Goal: Check status: Check status

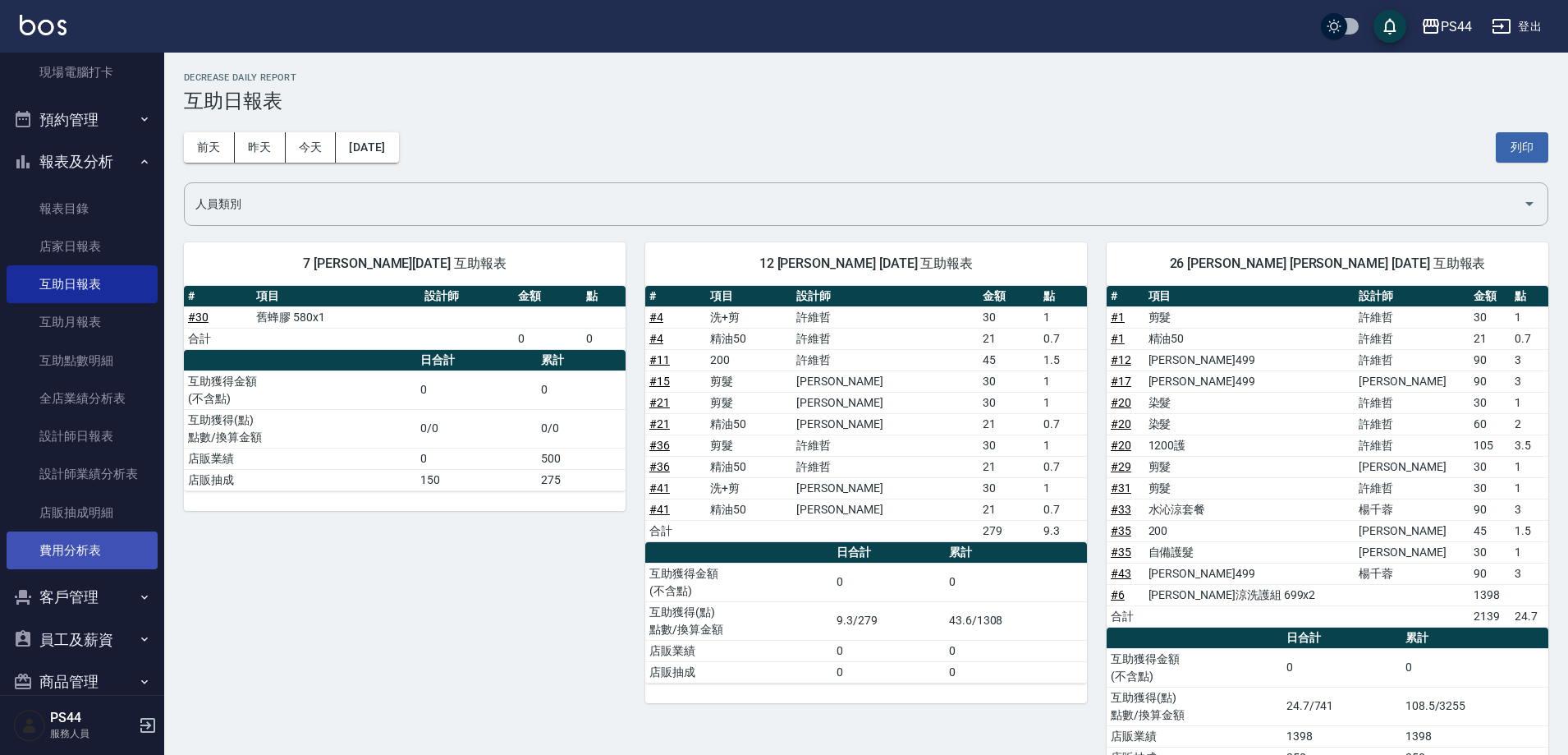
scroll to position [329, 0]
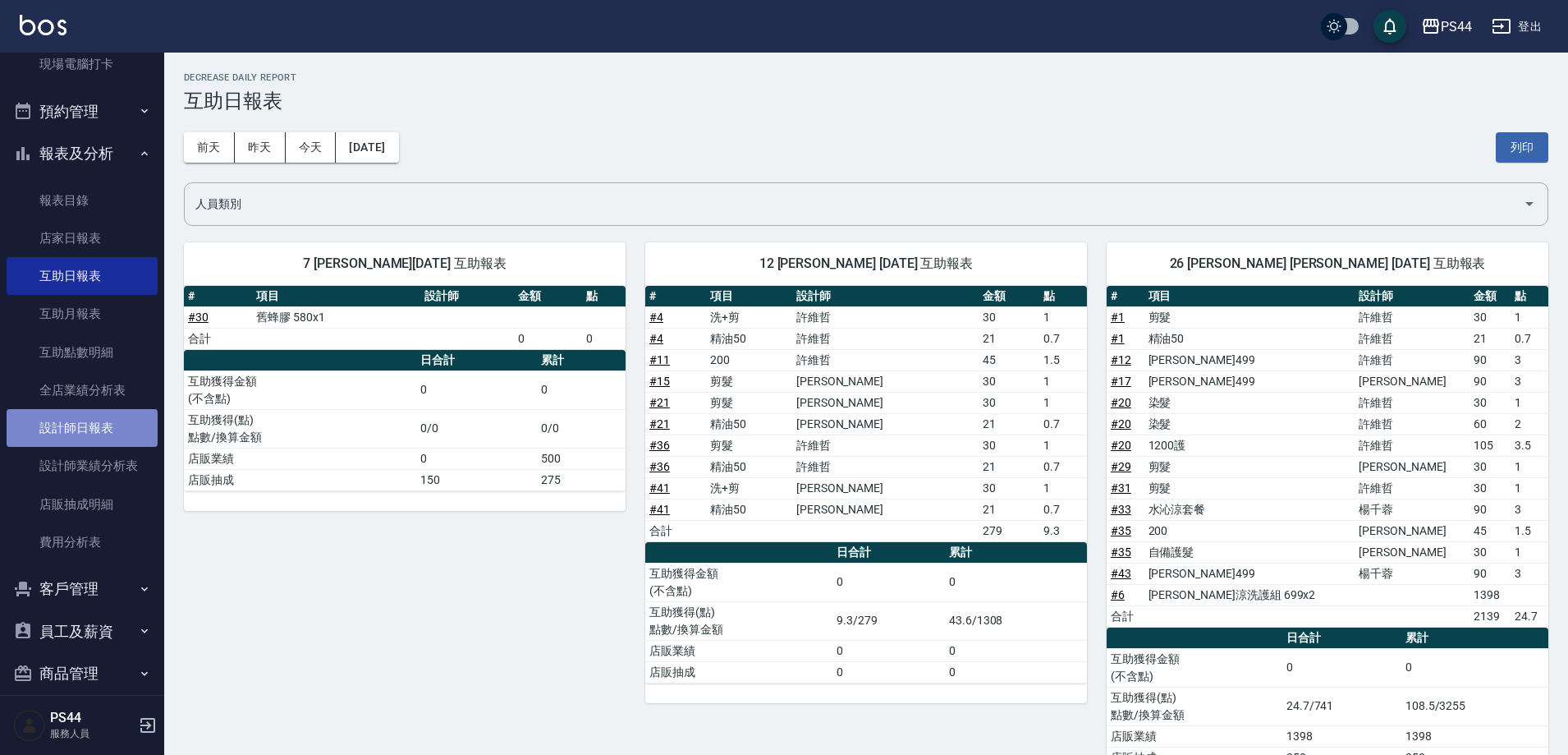
click at [82, 441] on link "設計師日報表" at bounding box center [82, 427] width 151 height 38
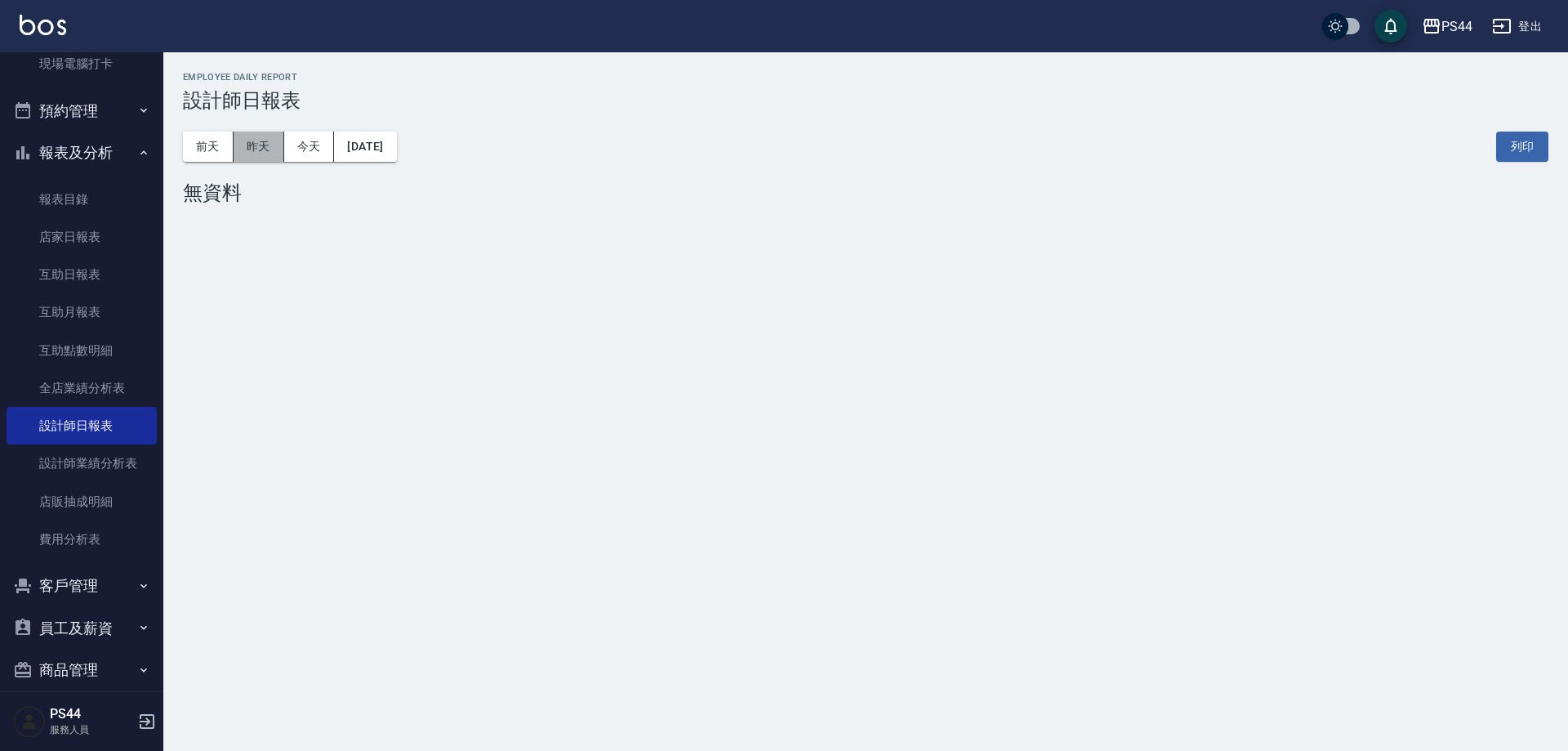
click at [273, 152] on button "昨天" at bounding box center [259, 147] width 50 height 30
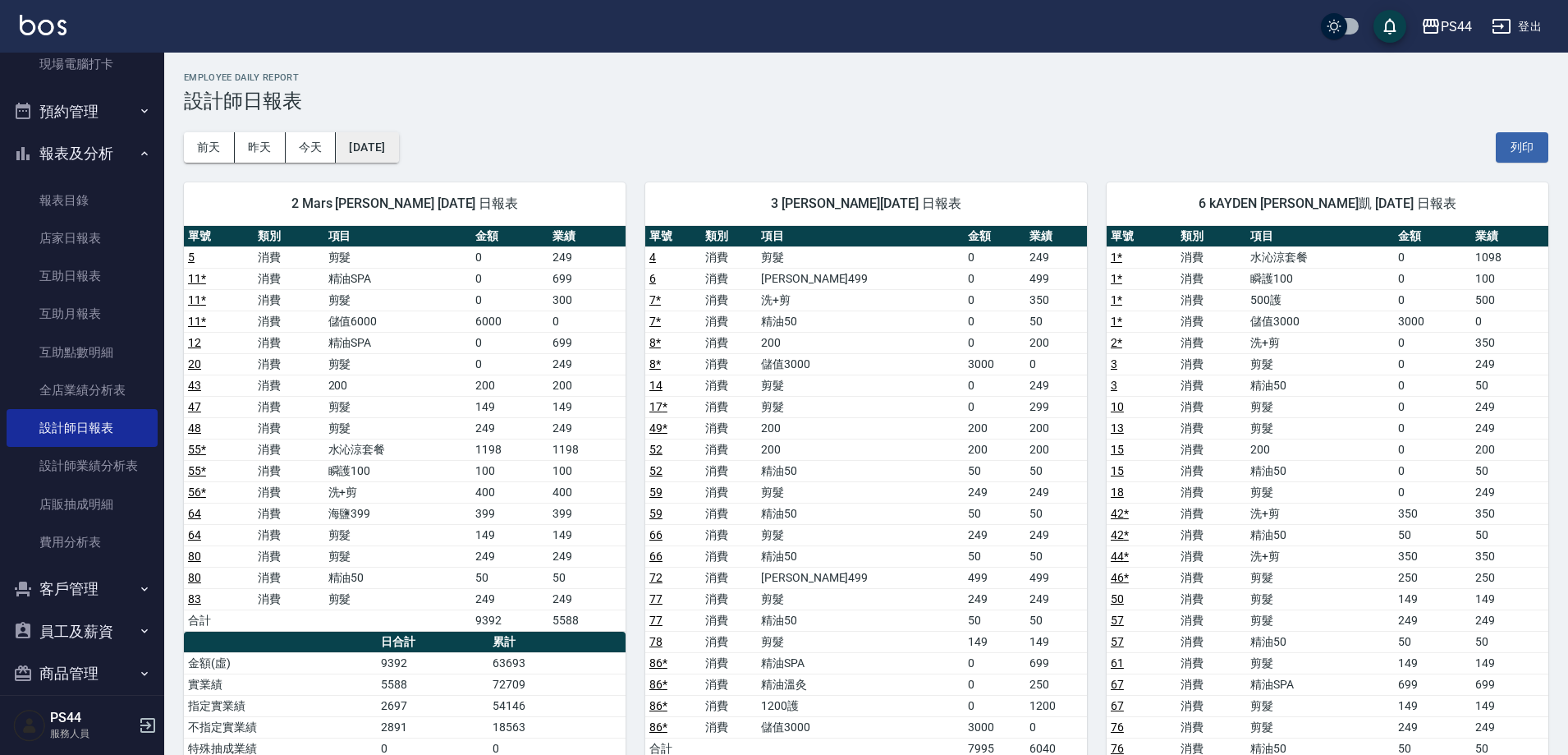
click at [372, 153] on button "[DATE]" at bounding box center [367, 147] width 62 height 30
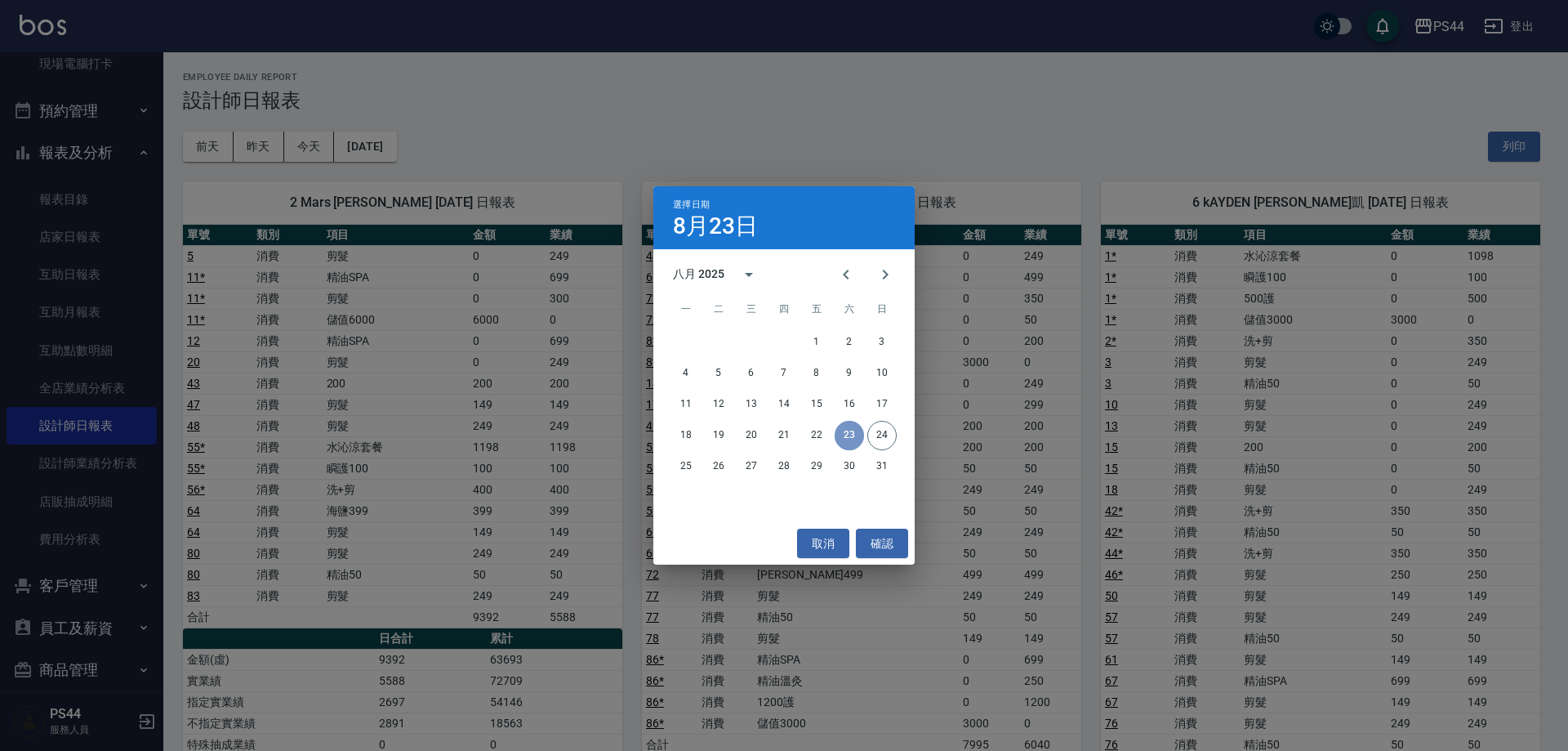
click at [842, 442] on button "23" at bounding box center [849, 434] width 29 height 29
click at [816, 539] on button "取消" at bounding box center [823, 544] width 52 height 30
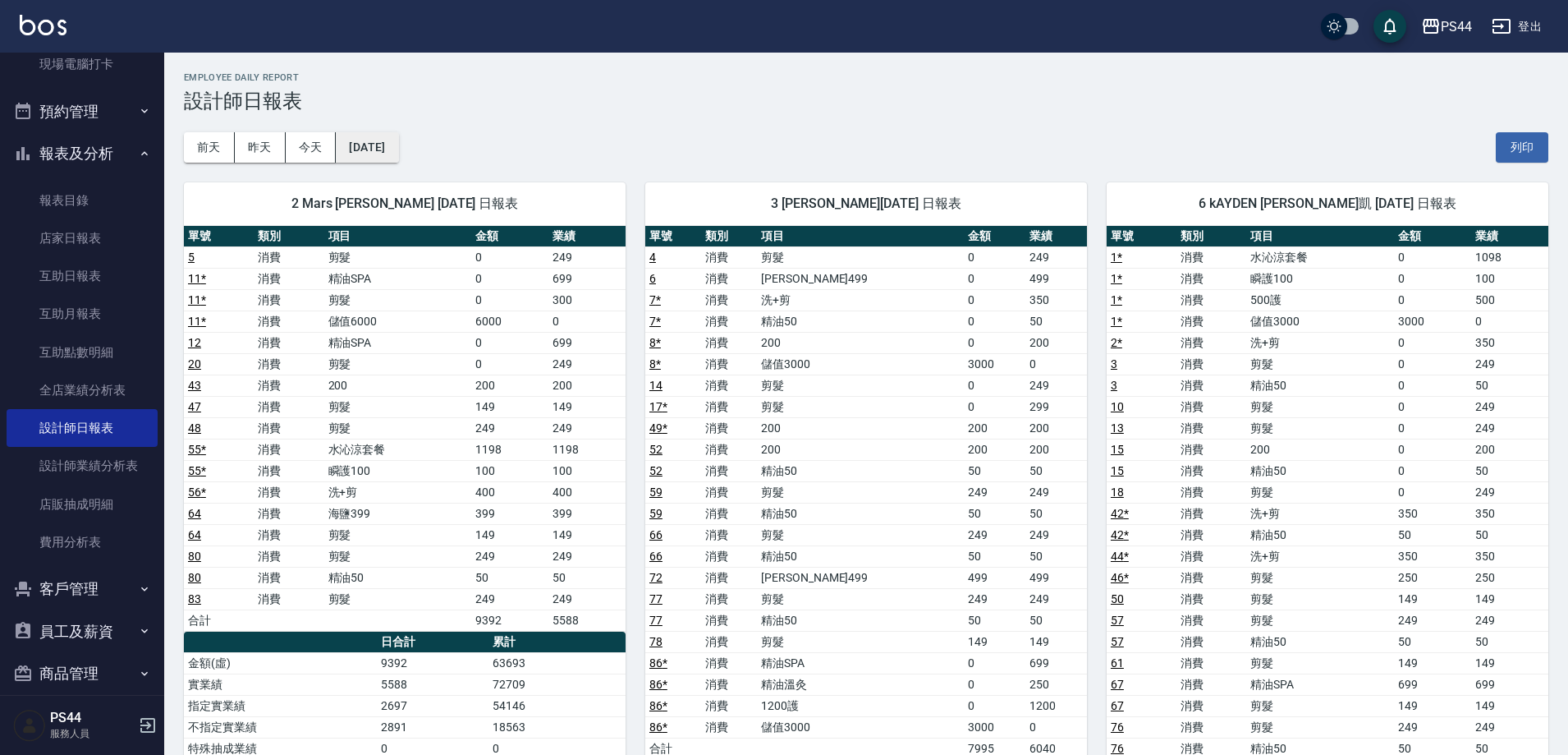
click at [369, 140] on button "[DATE]" at bounding box center [367, 147] width 62 height 30
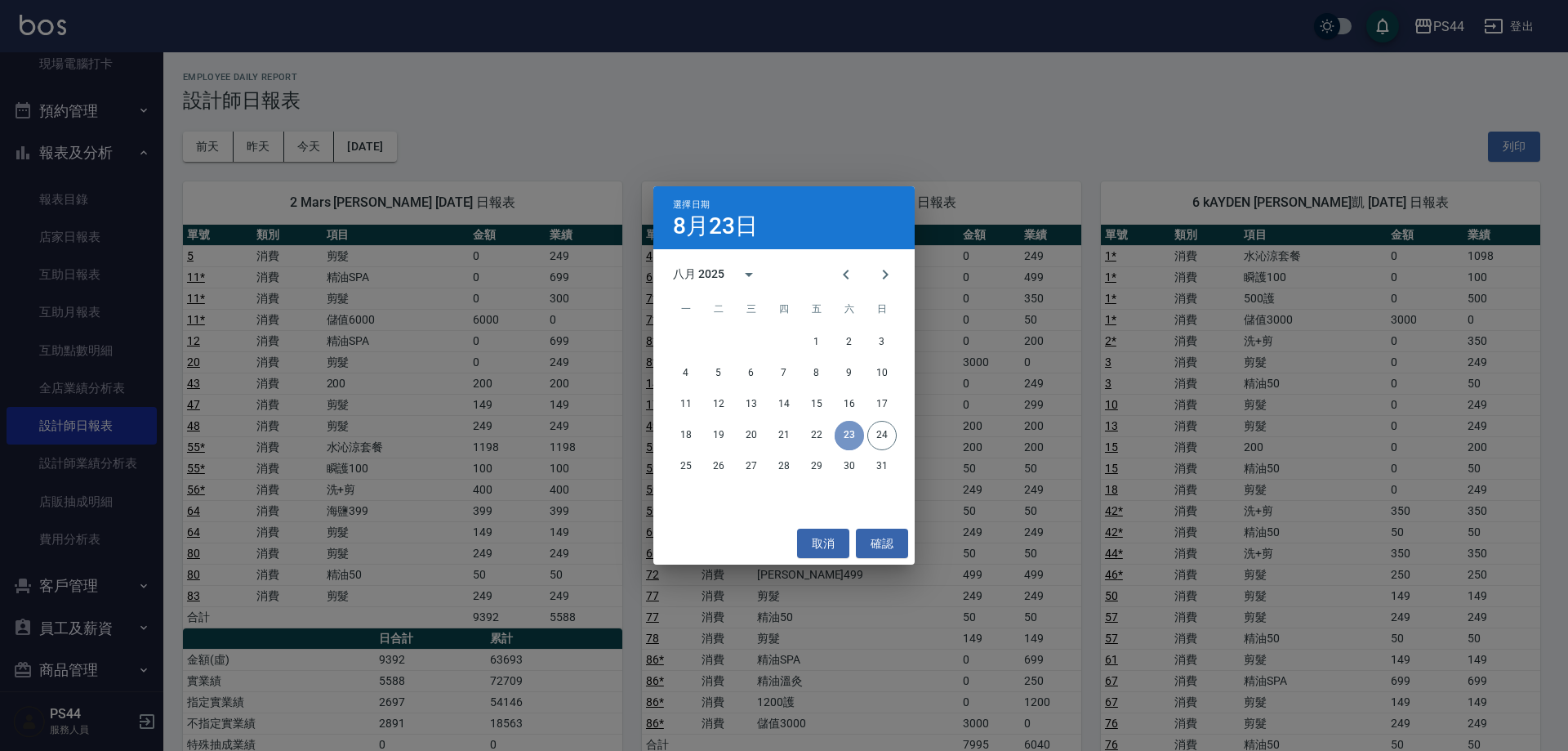
click at [849, 432] on button "23" at bounding box center [849, 434] width 29 height 29
click at [820, 430] on button "22" at bounding box center [816, 434] width 29 height 29
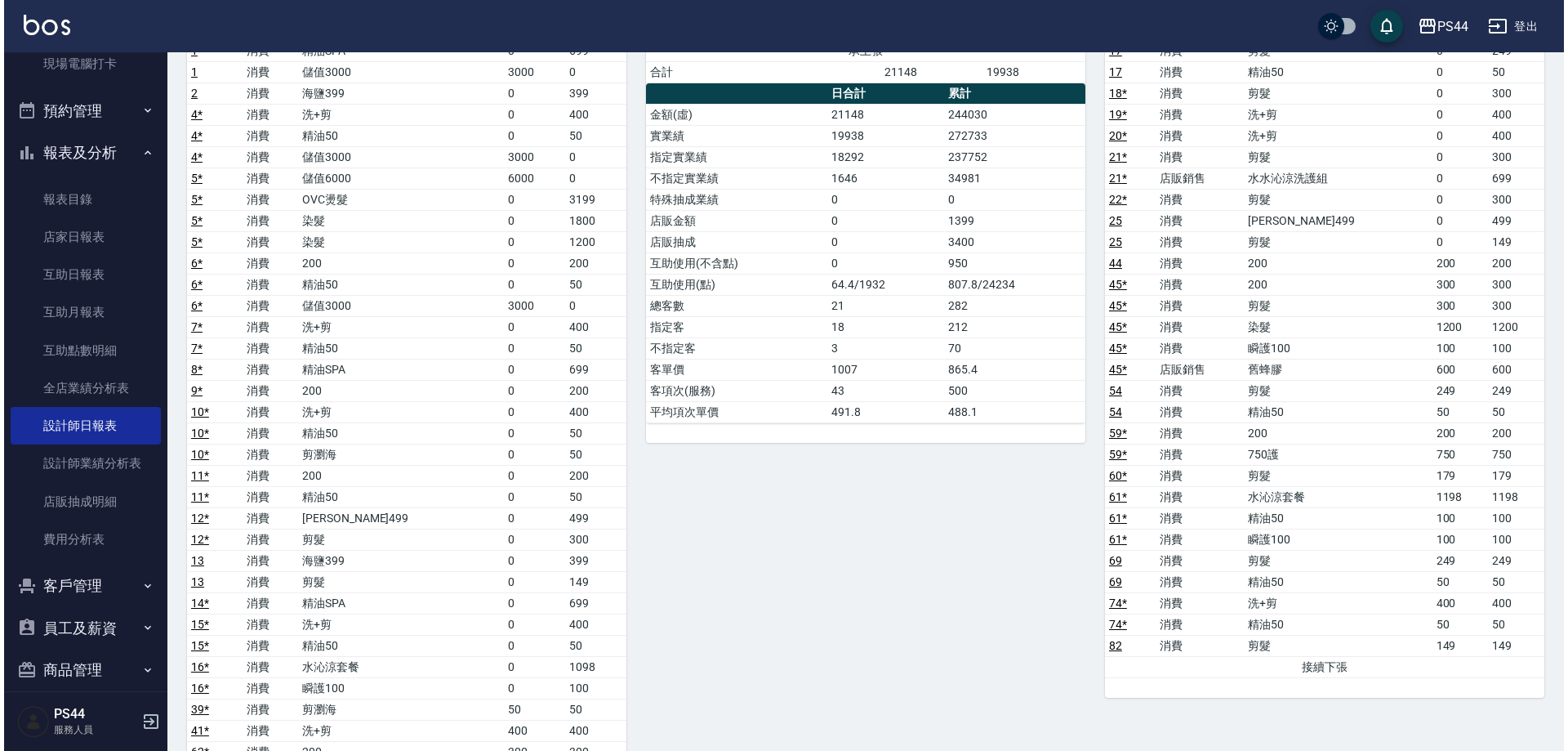
scroll to position [81, 0]
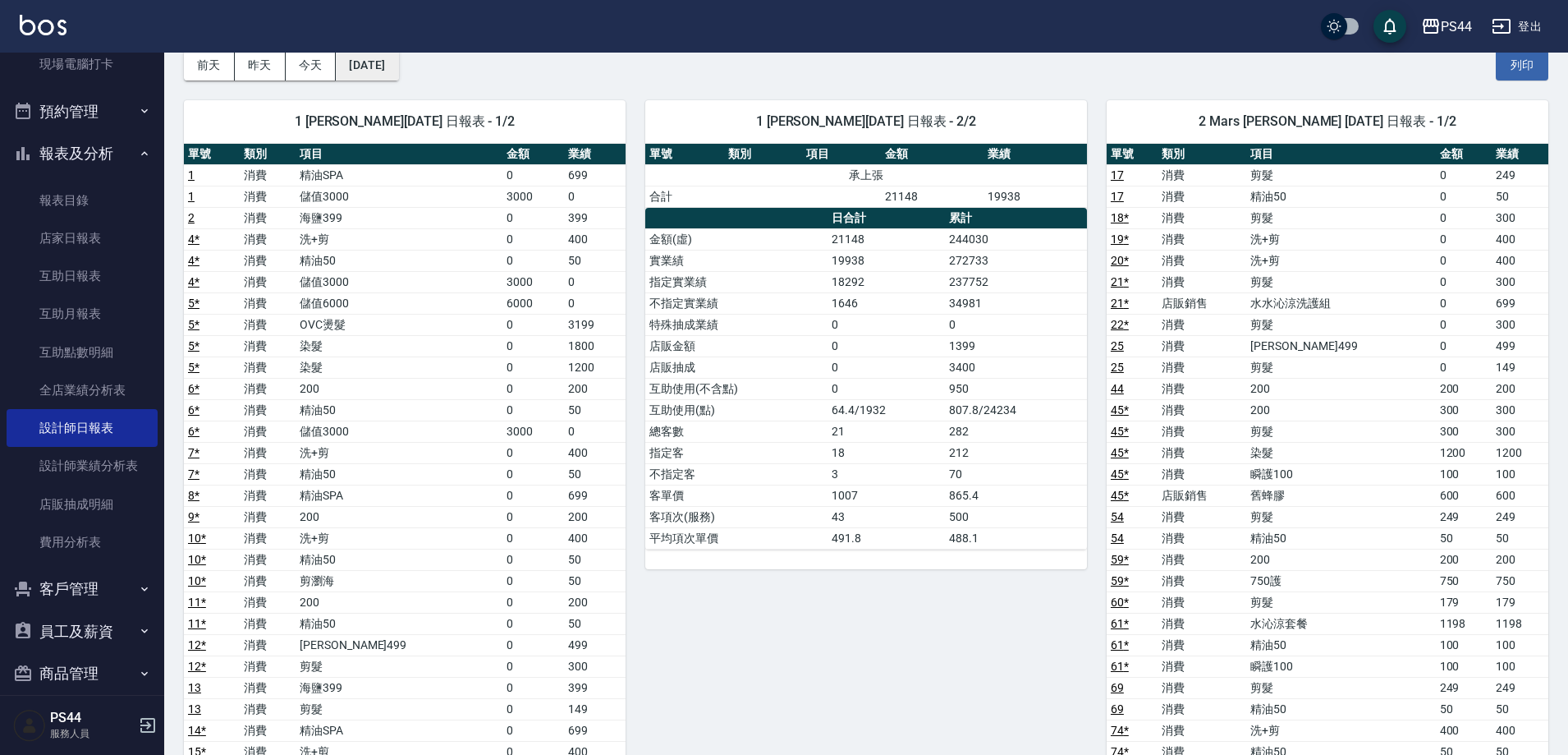
click at [375, 69] on button "[DATE]" at bounding box center [367, 65] width 62 height 30
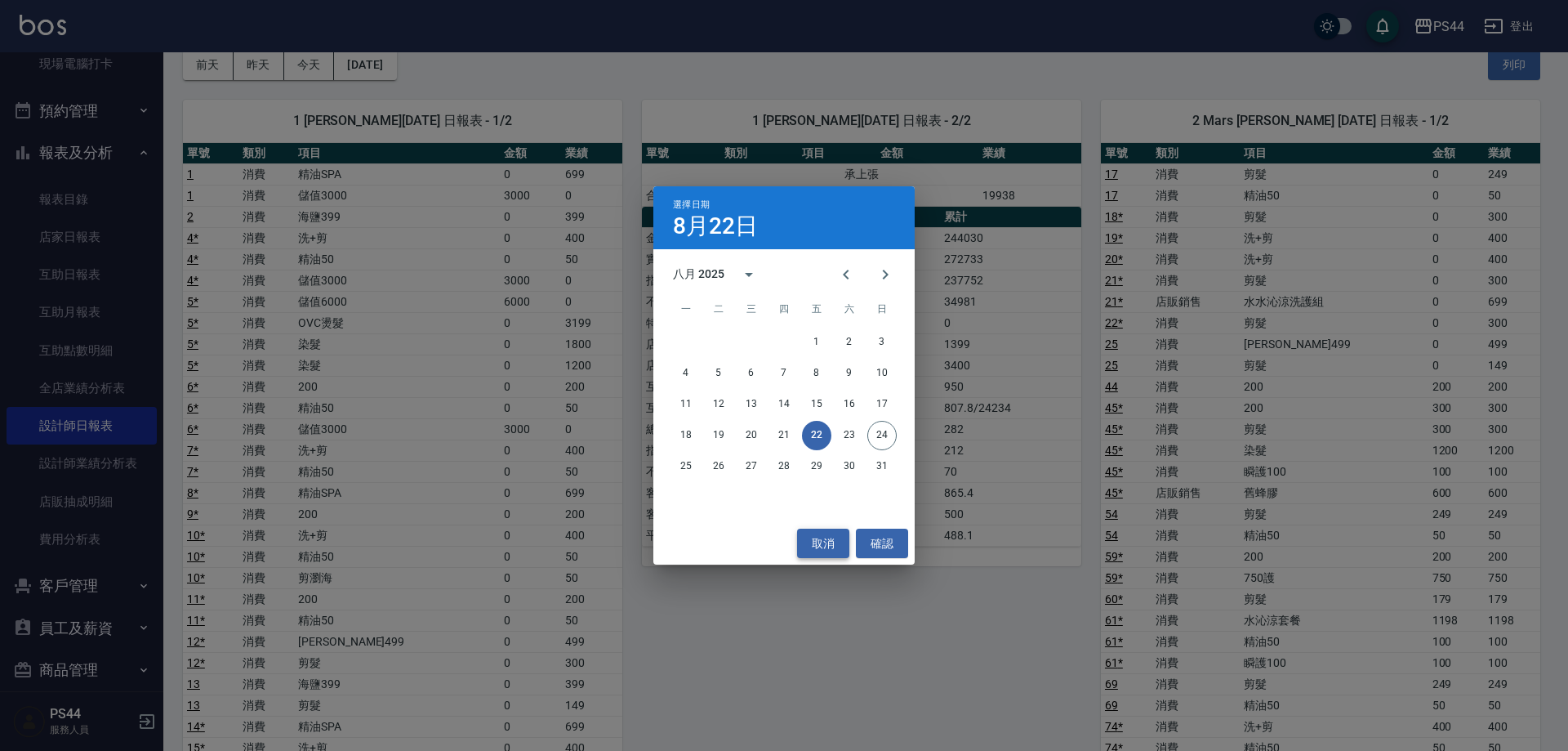
click at [825, 542] on button "取消" at bounding box center [823, 544] width 52 height 30
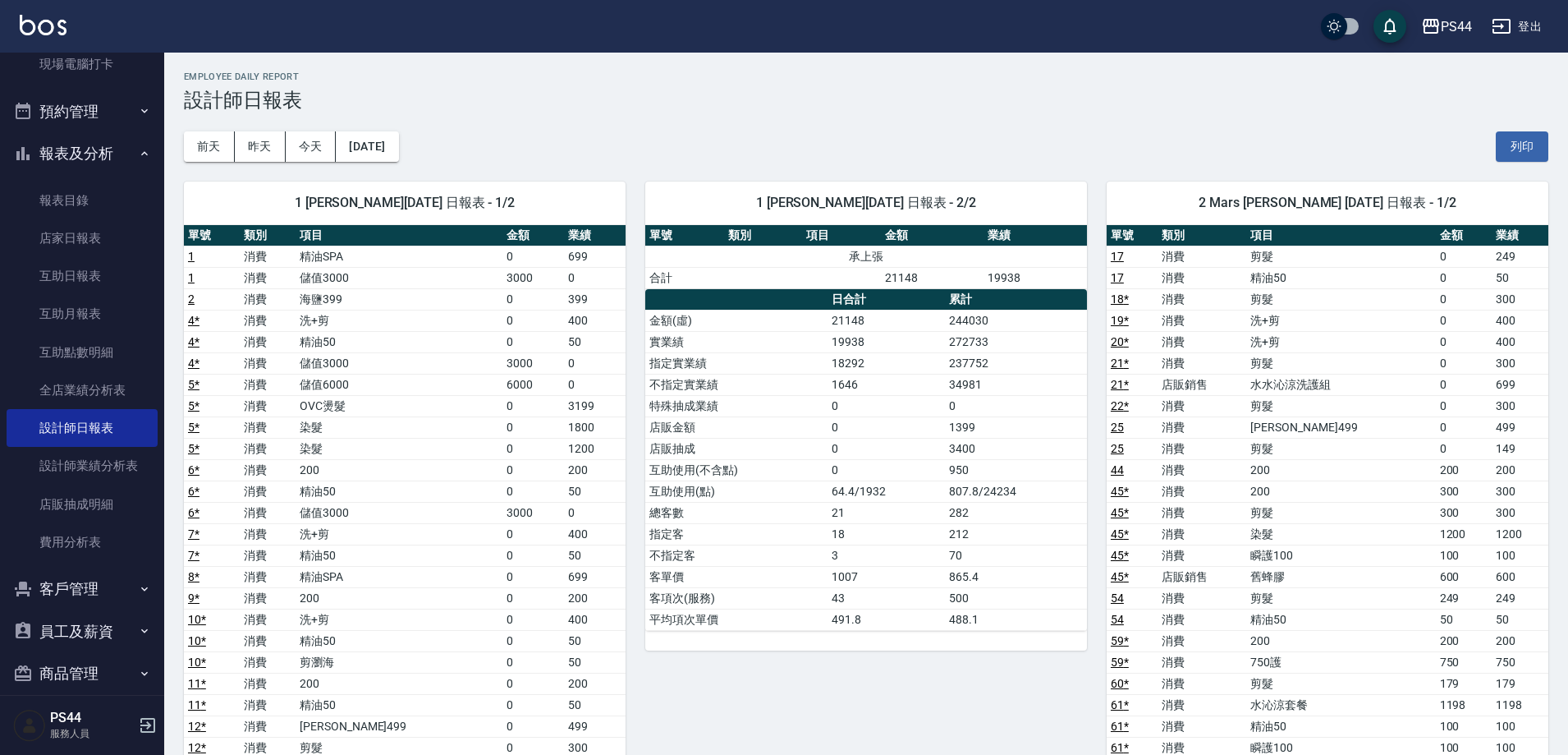
scroll to position [0, 0]
click at [259, 152] on button "昨天" at bounding box center [260, 147] width 51 height 30
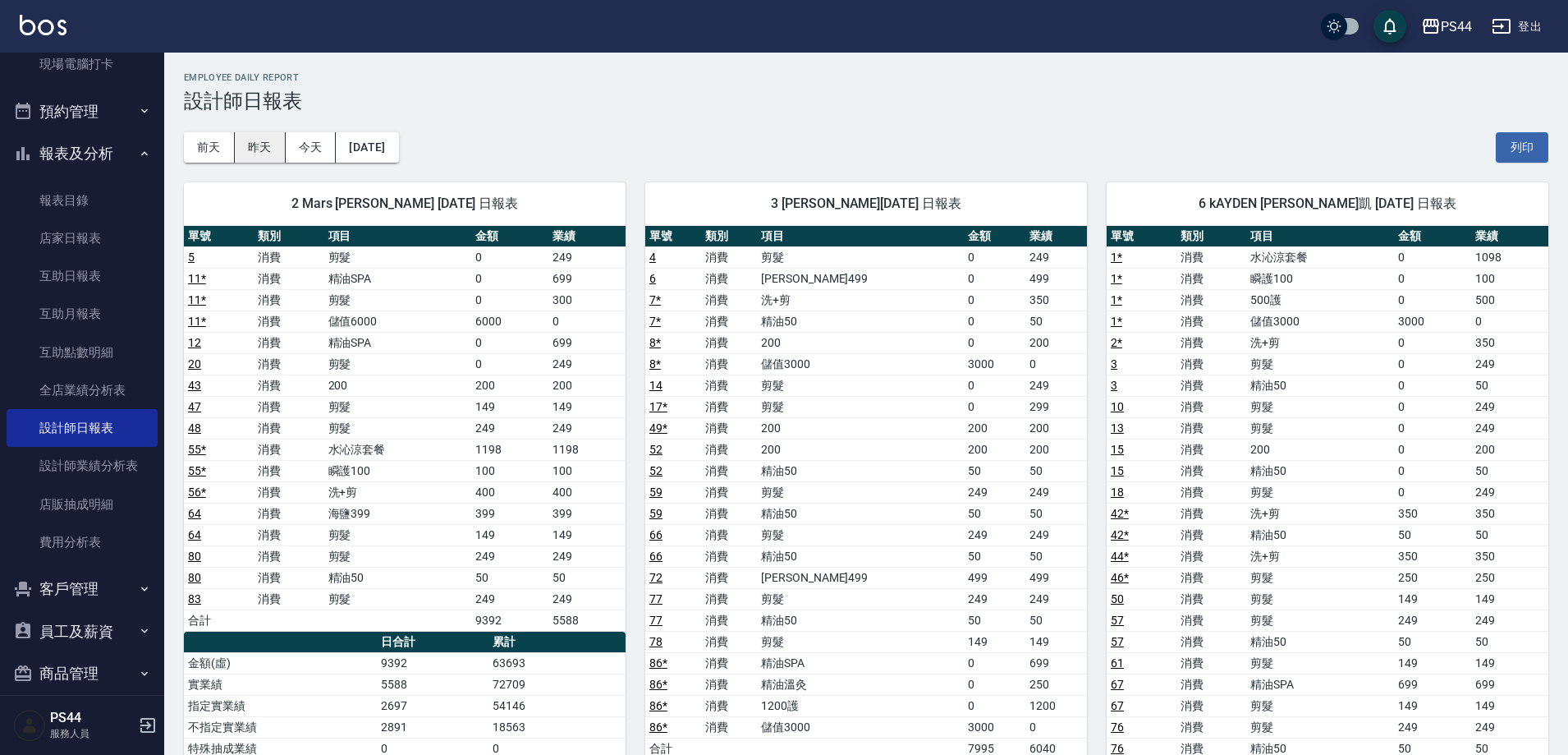
click at [267, 141] on button "昨天" at bounding box center [260, 147] width 51 height 30
click at [63, 270] on link "互助日報表" at bounding box center [82, 276] width 151 height 38
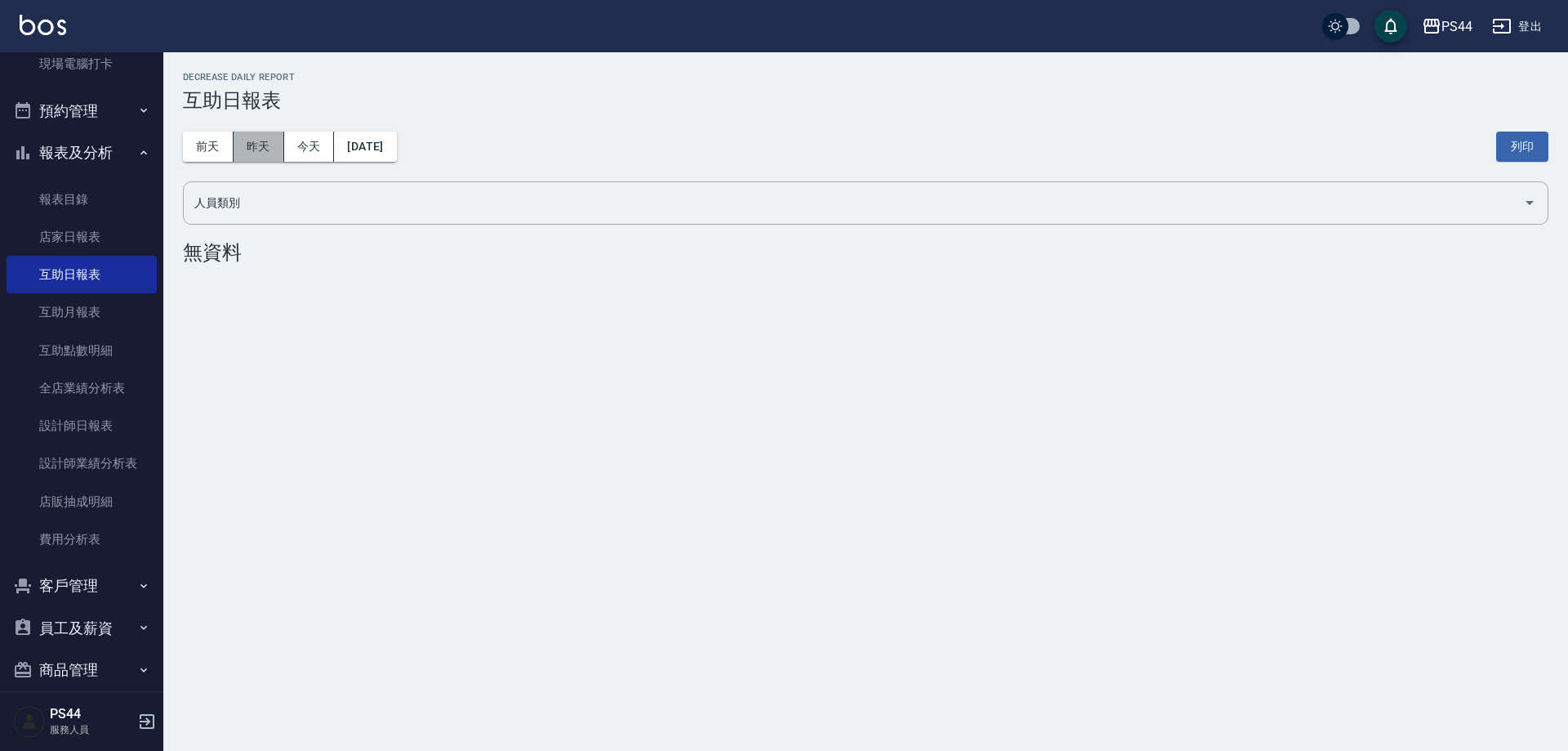
click at [237, 132] on button "昨天" at bounding box center [259, 147] width 50 height 30
click at [246, 147] on button "昨天" at bounding box center [259, 147] width 50 height 30
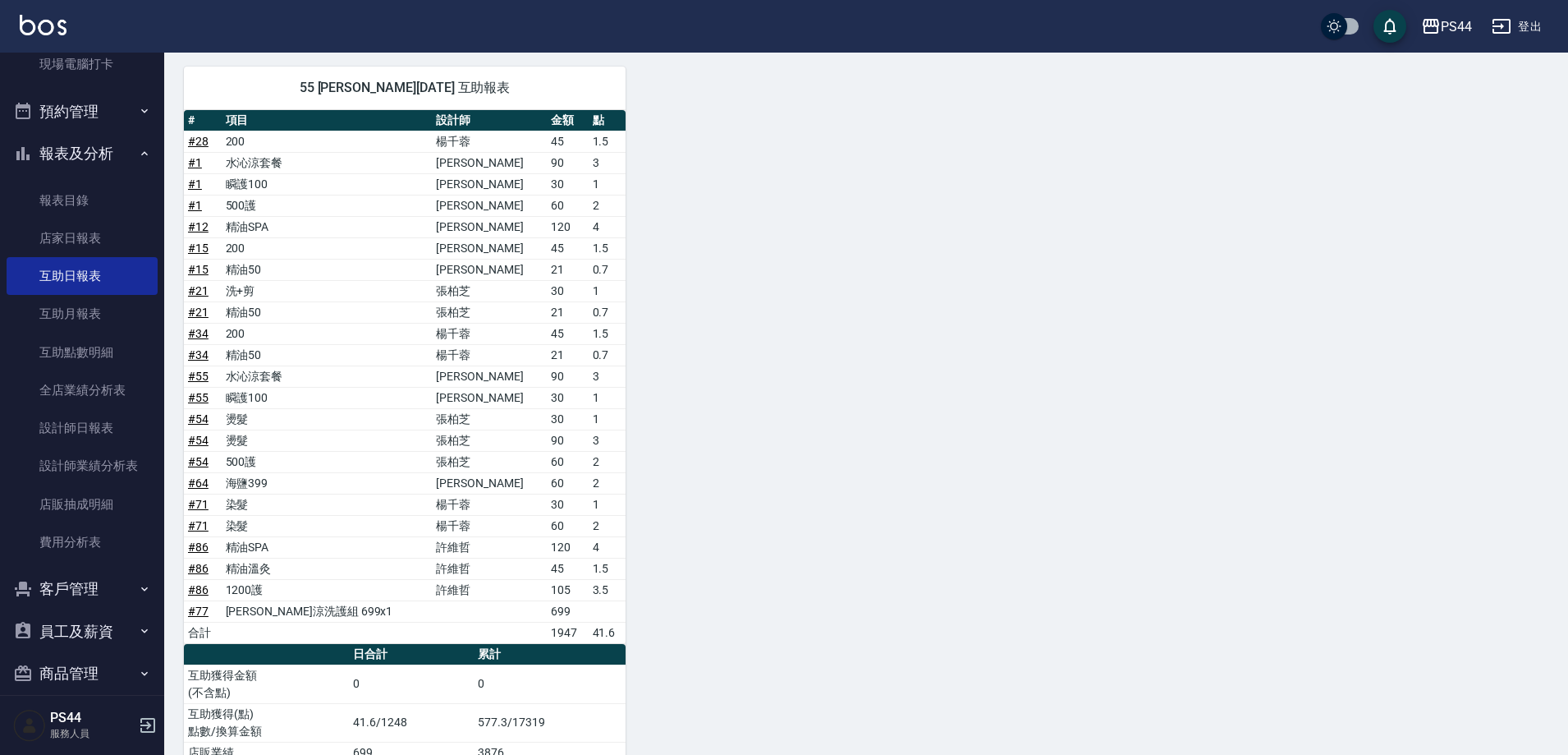
scroll to position [1697, 0]
